Goal: Find contact information: Find contact information

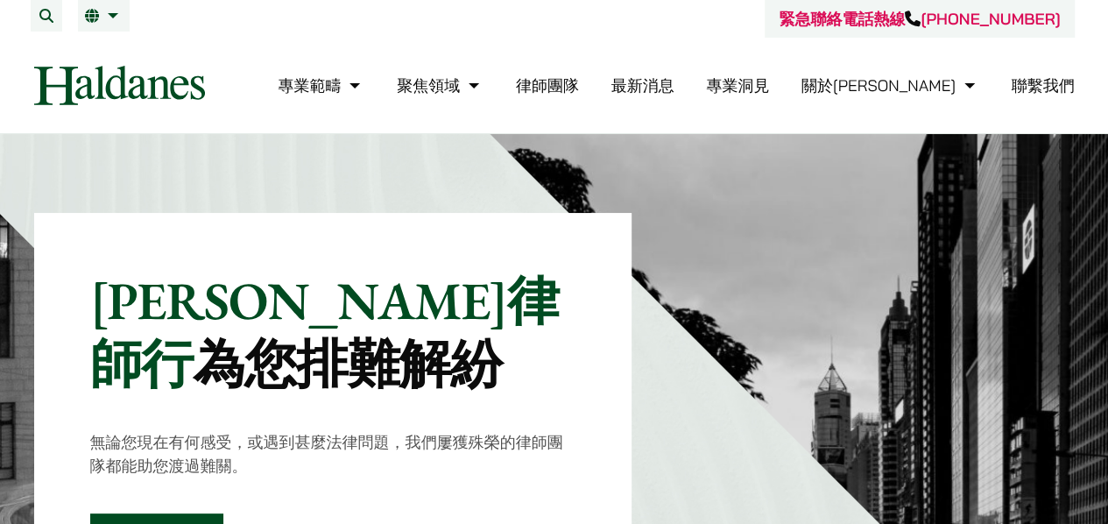
click at [1038, 86] on link "聯繫我們" at bounding box center [1043, 85] width 63 height 20
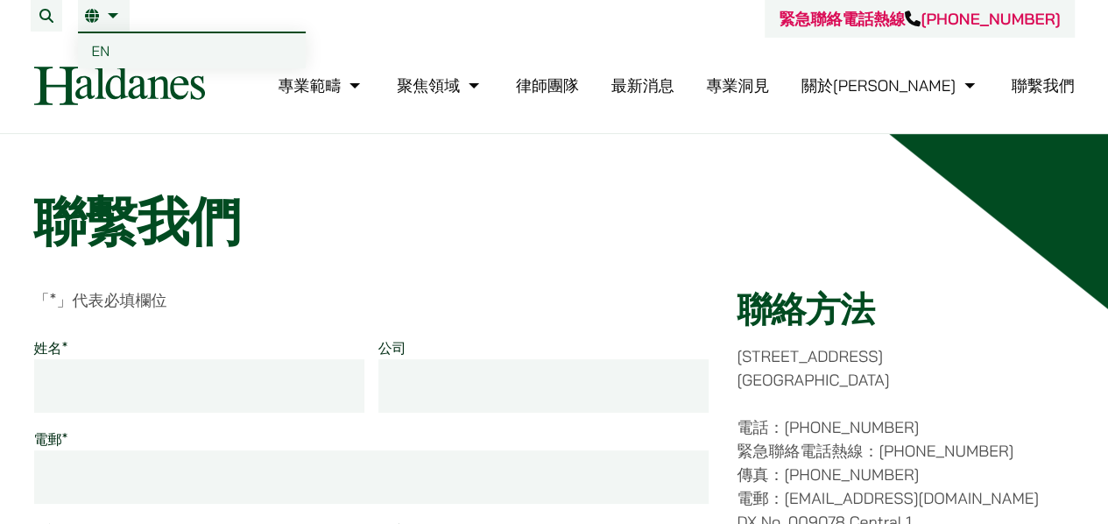
click at [107, 50] on span "EN" at bounding box center [101, 51] width 18 height 18
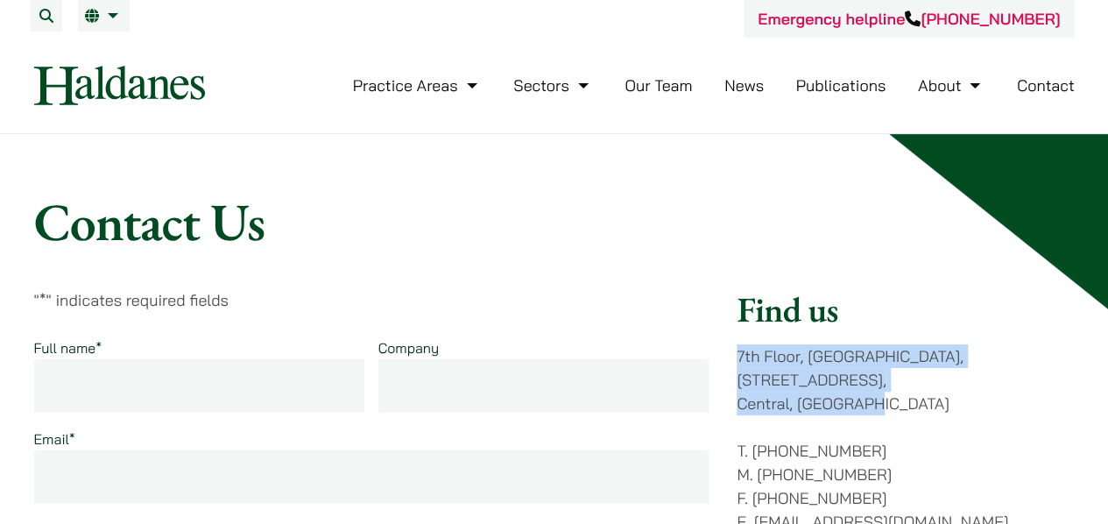
drag, startPoint x: 885, startPoint y: 367, endPoint x: 960, endPoint y: 383, distance: 77.0
click at [960, 383] on p "7th Floor, Ruttonjee House, 11 Duddell Street, Central, Hong Kong" at bounding box center [905, 379] width 337 height 71
copy p "7th Floor, Ruttonjee House, 11 Duddell Street, Central, Hong Kong"
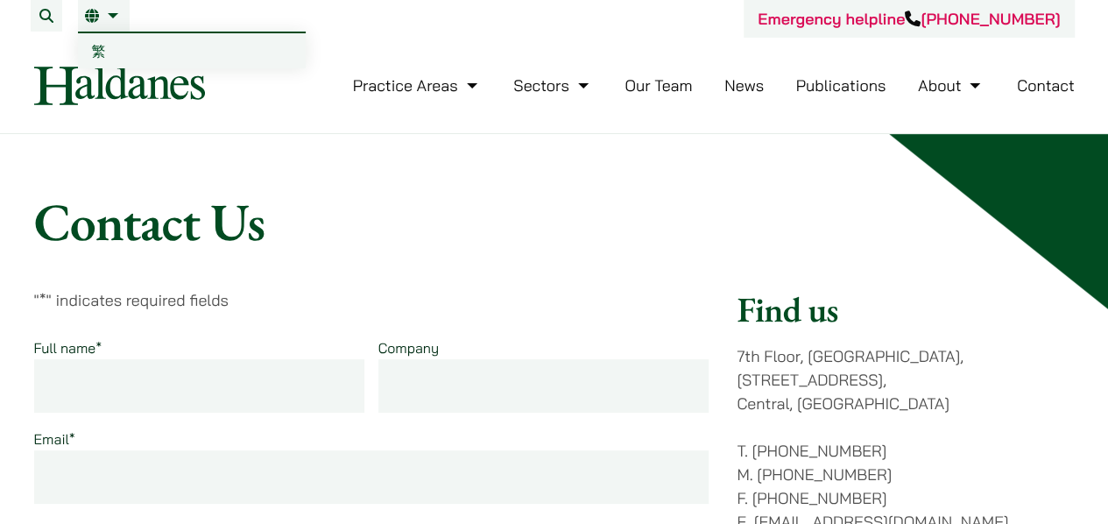
click at [81, 15] on li "EN 繁" at bounding box center [104, 16] width 52 height 32
drag, startPoint x: 105, startPoint y: 52, endPoint x: 103, endPoint y: 43, distance: 8.9
click at [105, 51] on link "繁" at bounding box center [192, 50] width 228 height 35
